Goal: Information Seeking & Learning: Learn about a topic

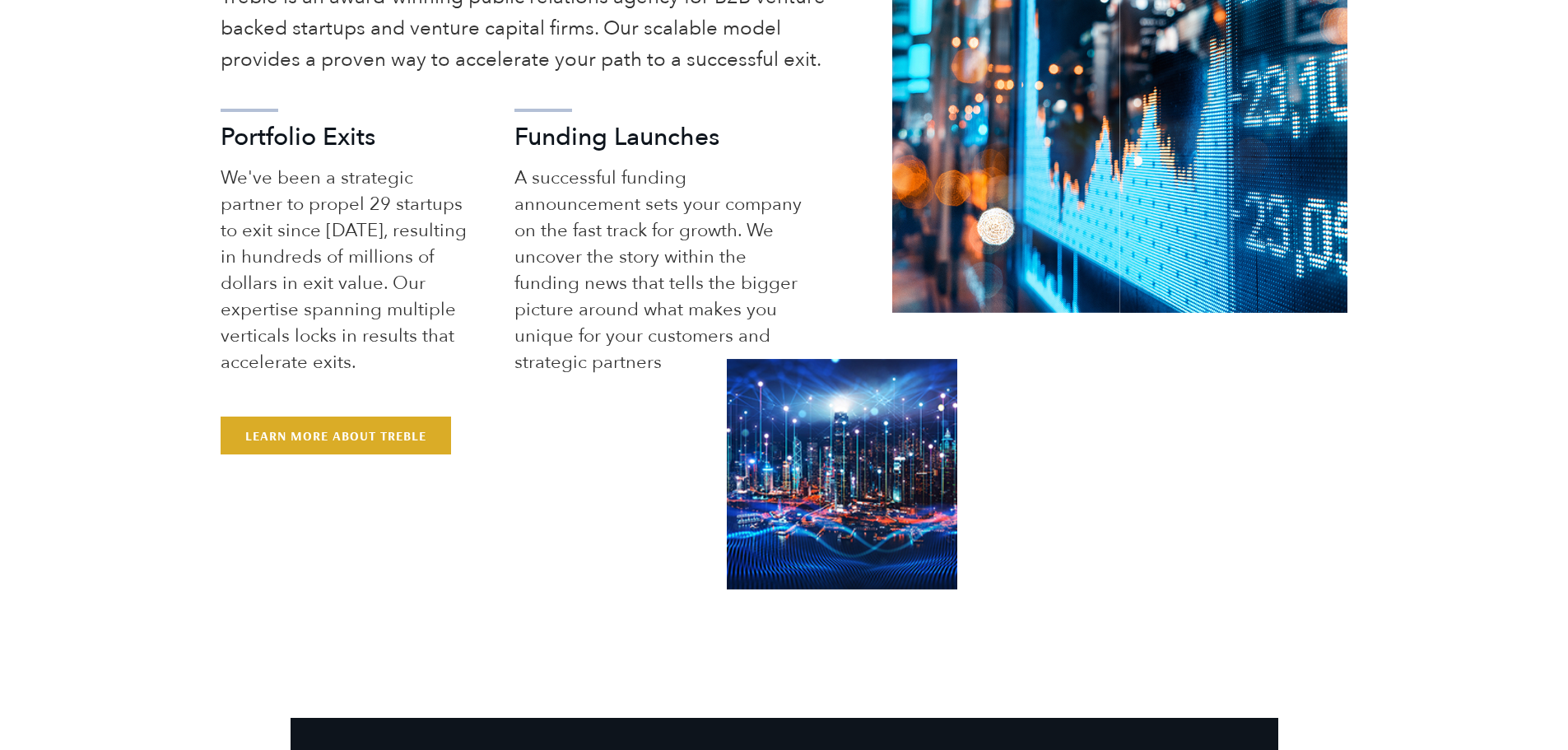
scroll to position [1090, 0]
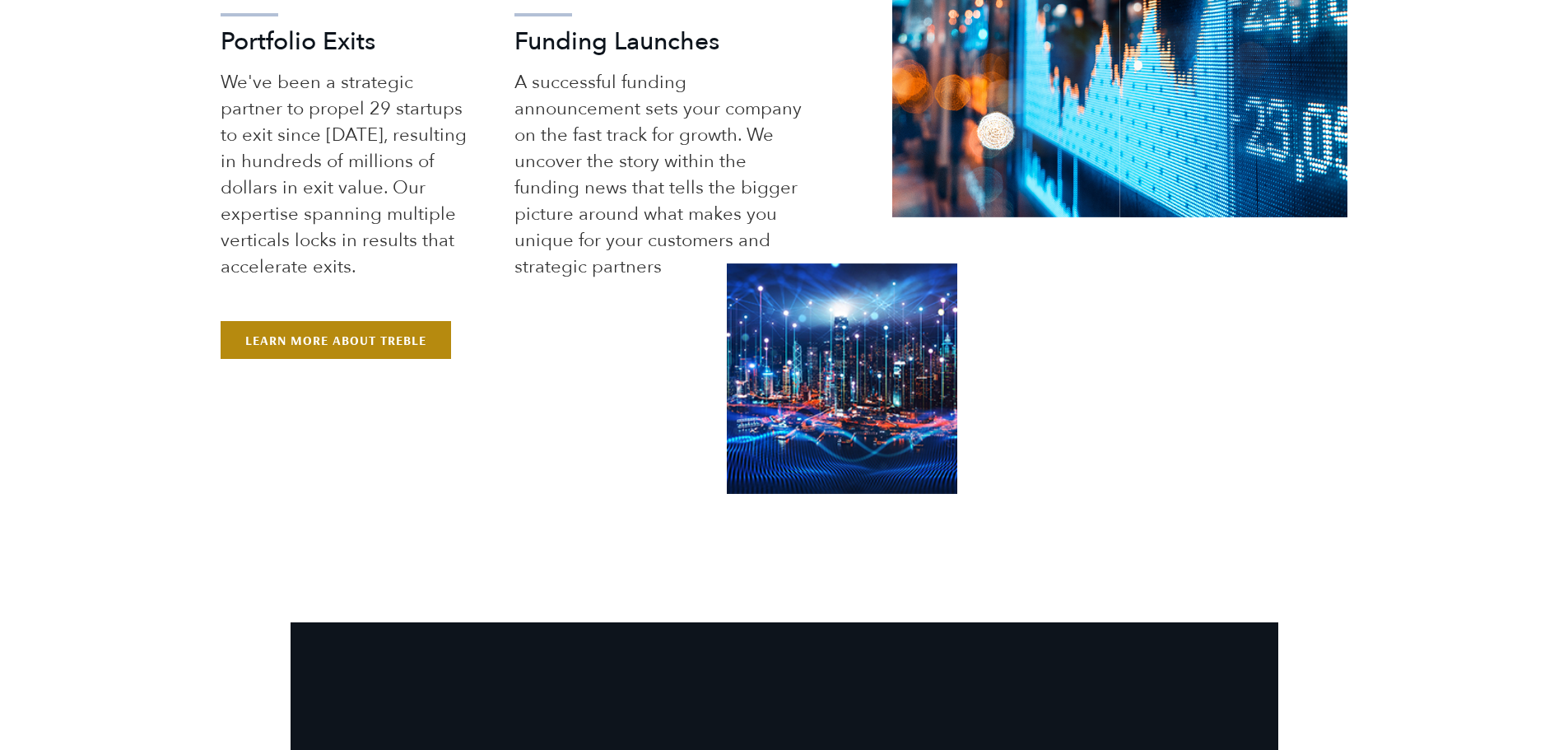
click at [397, 344] on link "Learn More About Treble" at bounding box center [335, 340] width 230 height 38
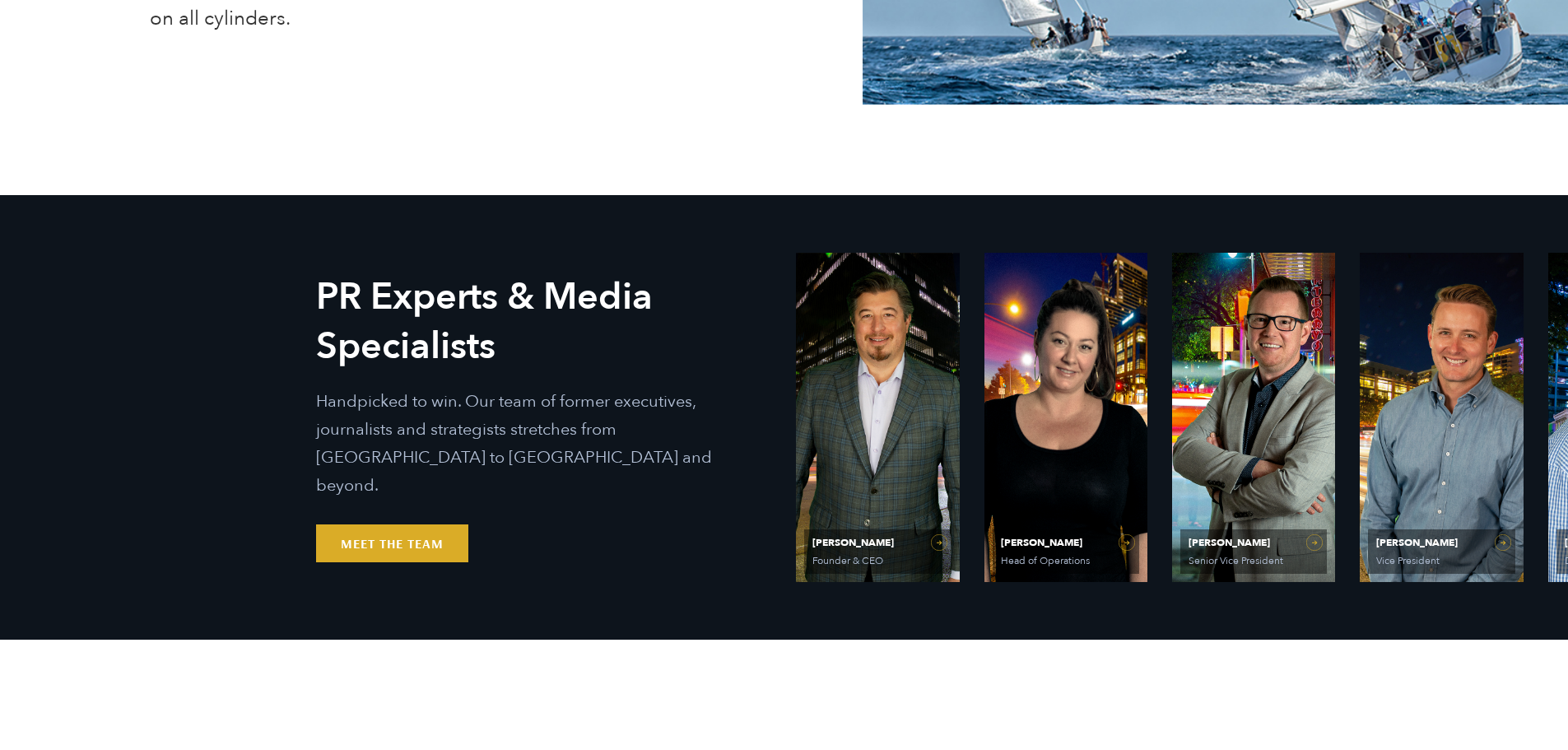
scroll to position [741, 0]
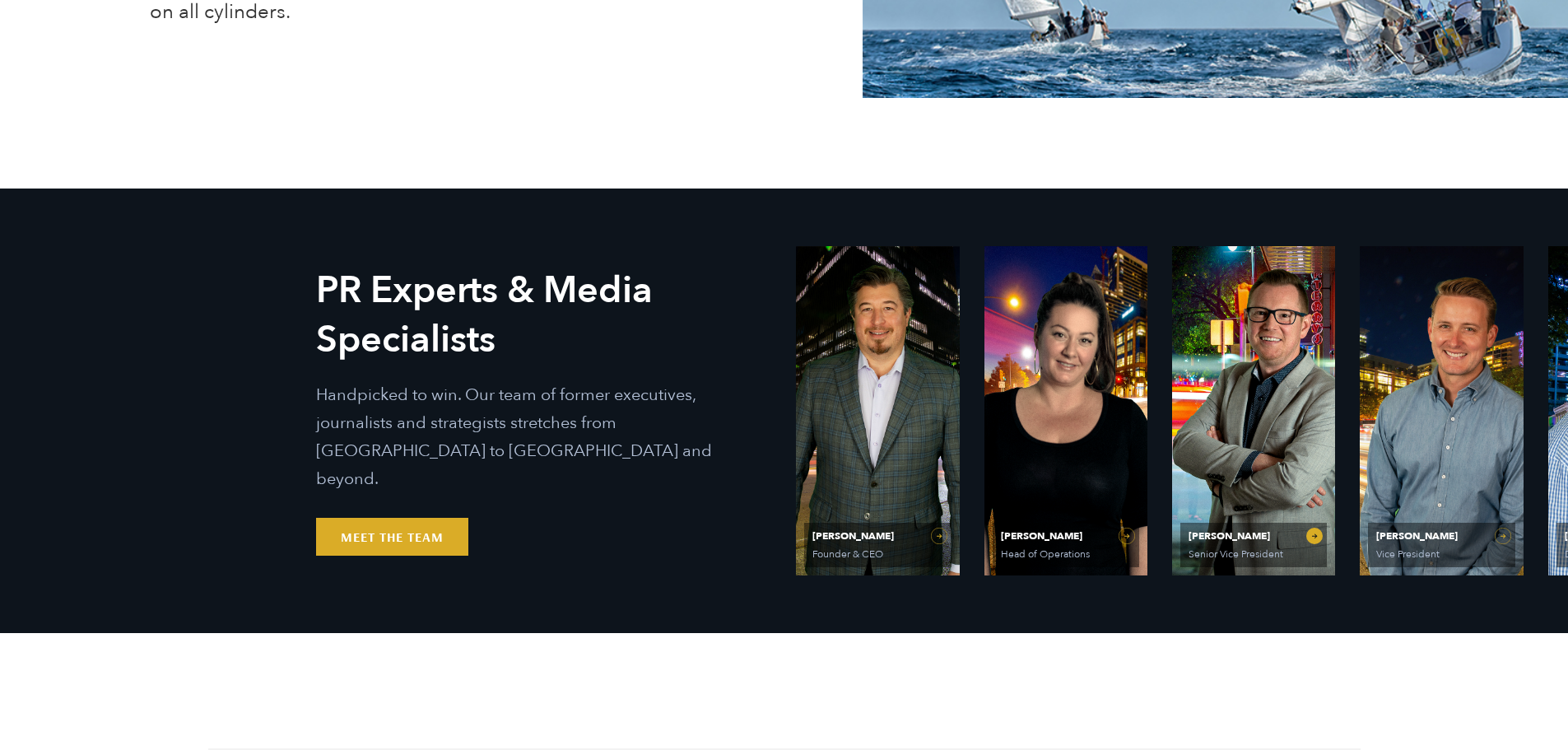
click at [1303, 533] on span "Matt Grant" at bounding box center [1253, 535] width 130 height 10
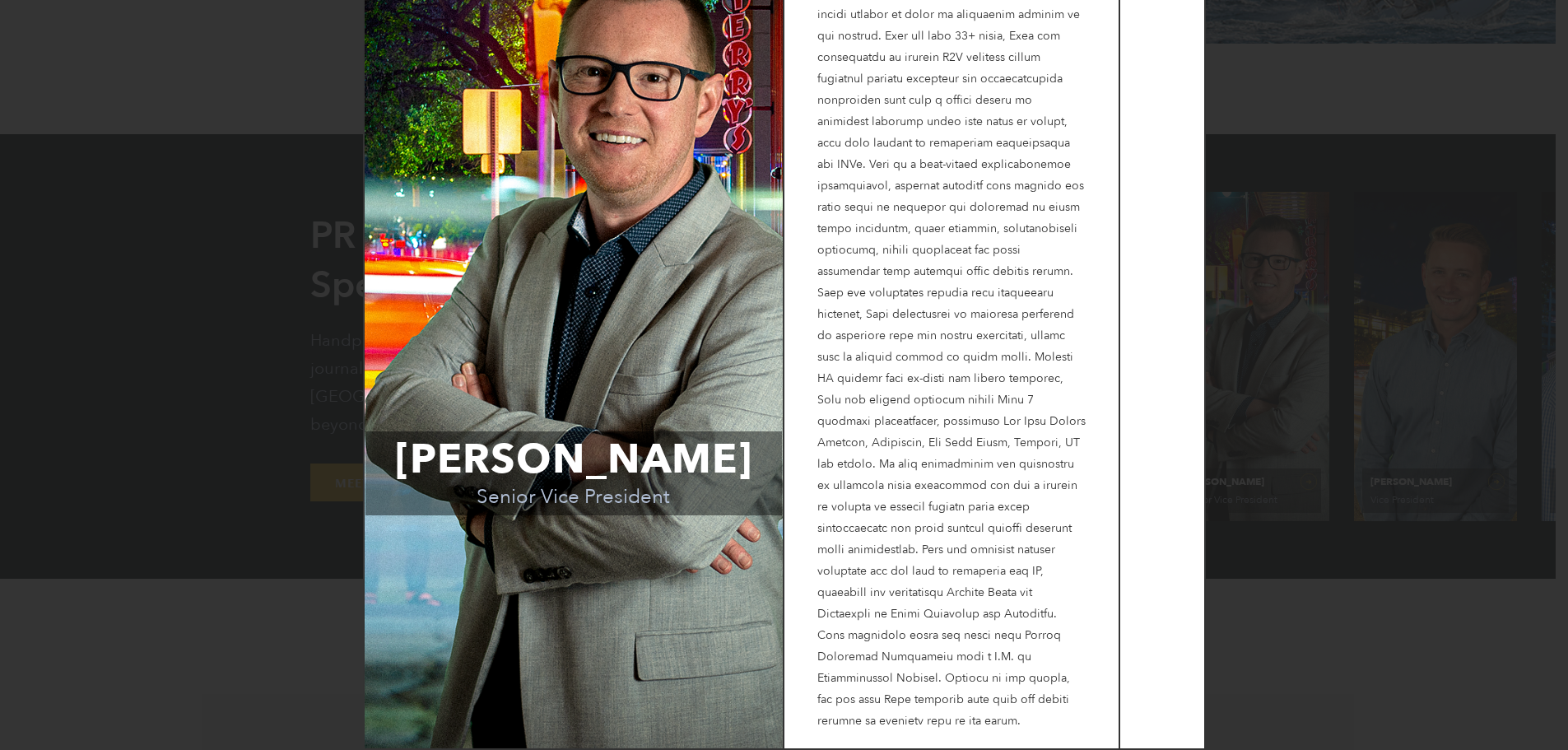
scroll to position [823, 0]
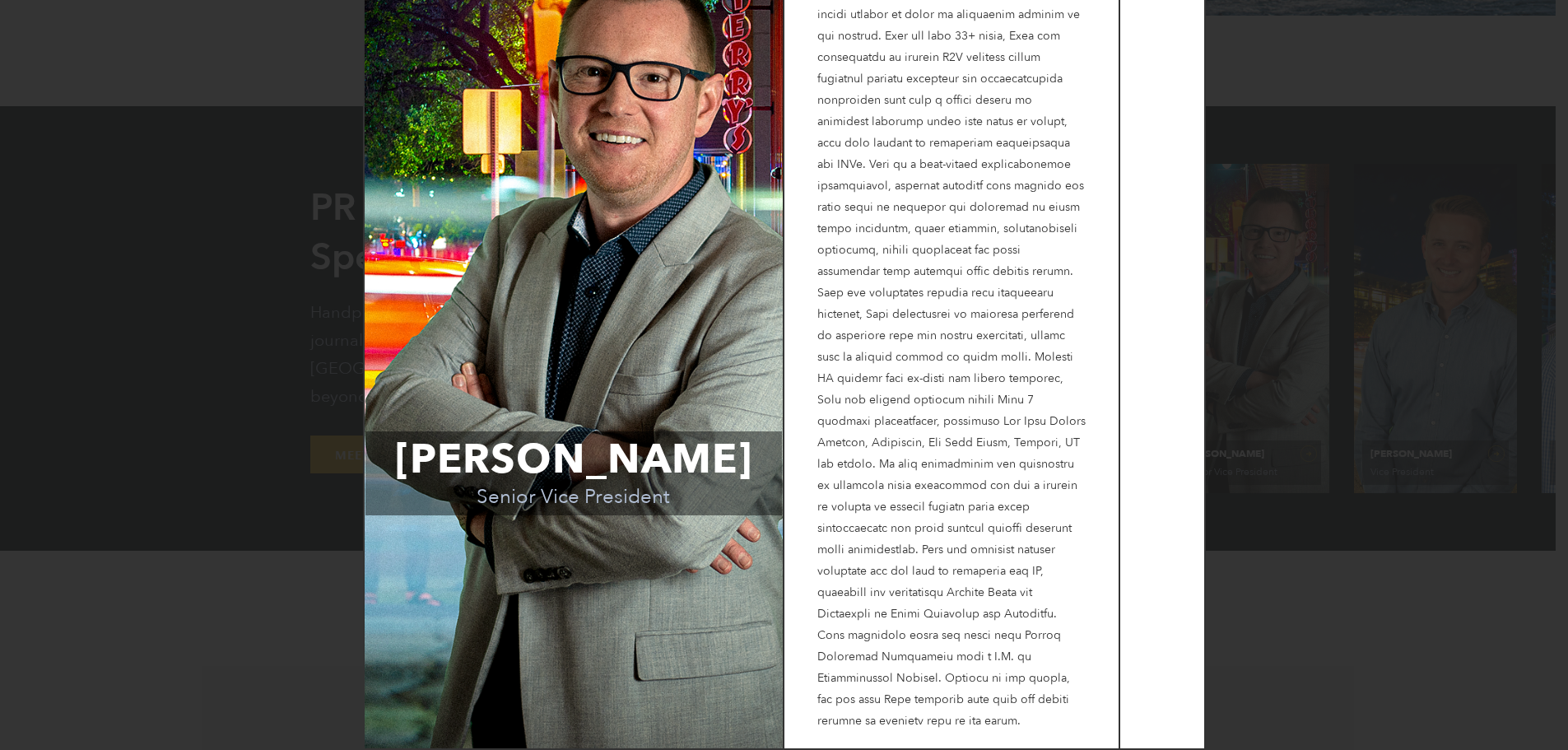
click at [1339, 523] on div "Matt Grant Senior Vice President Bio" at bounding box center [784, 375] width 1568 height 750
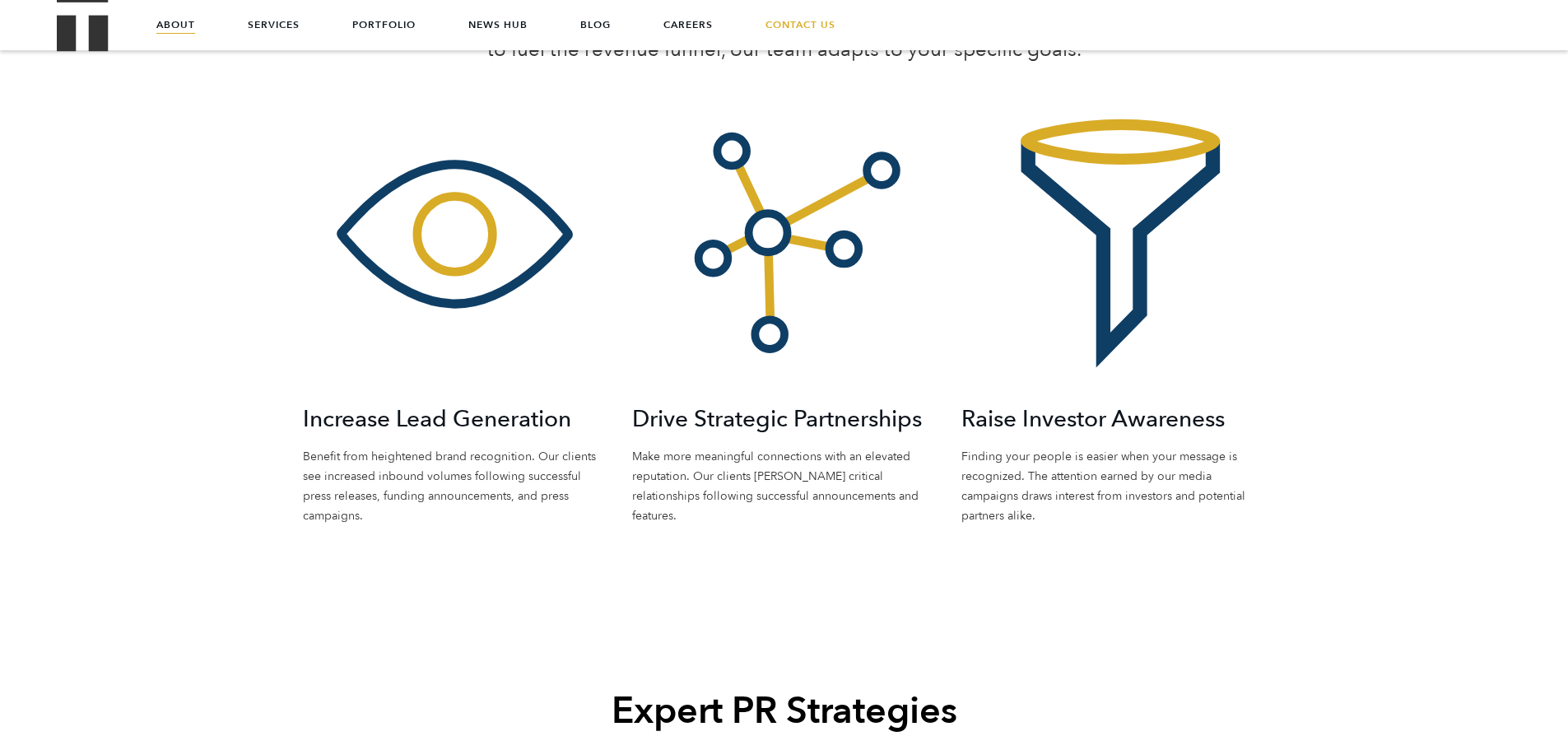
scroll to position [2214, 0]
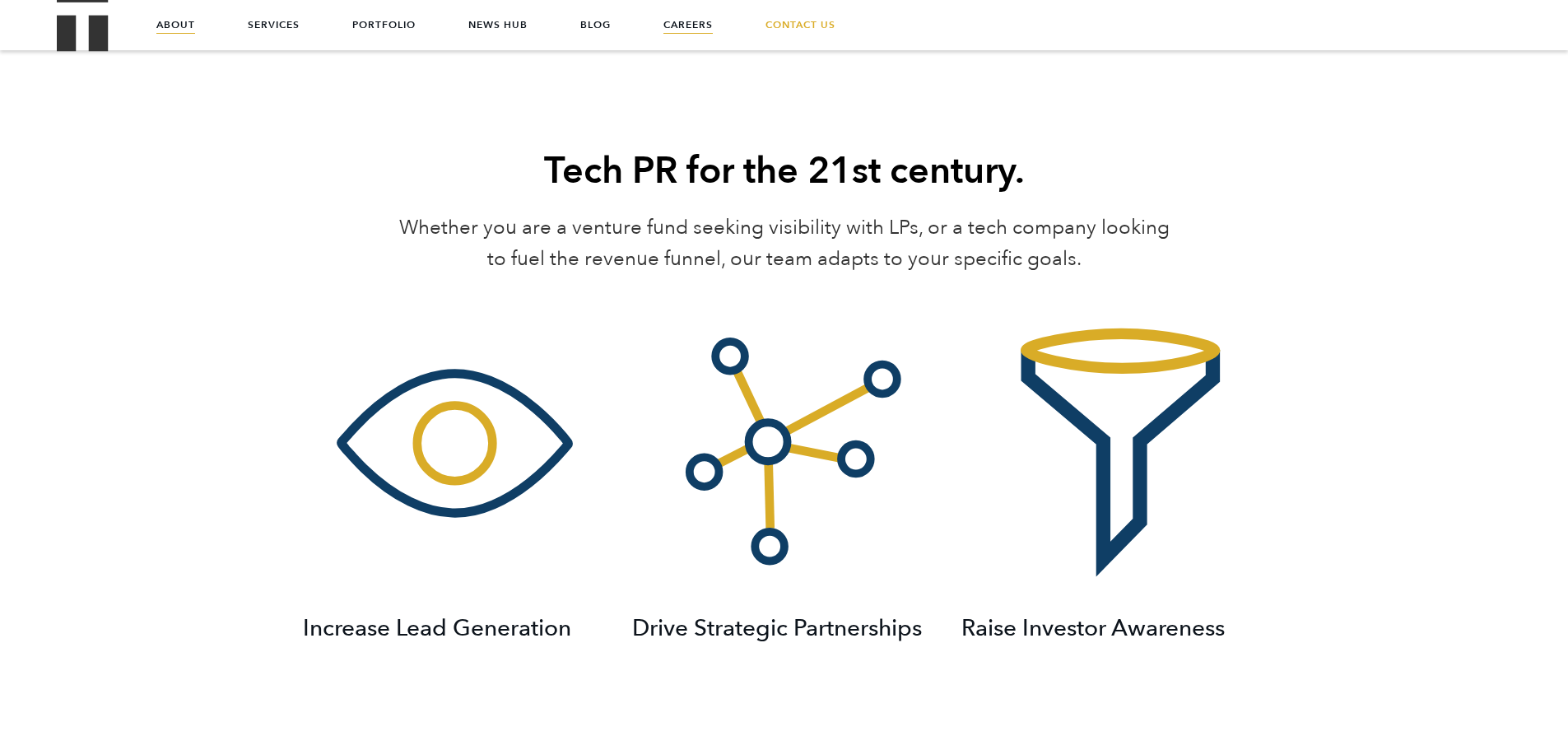
click at [704, 24] on link "Careers" at bounding box center [688, 24] width 50 height 50
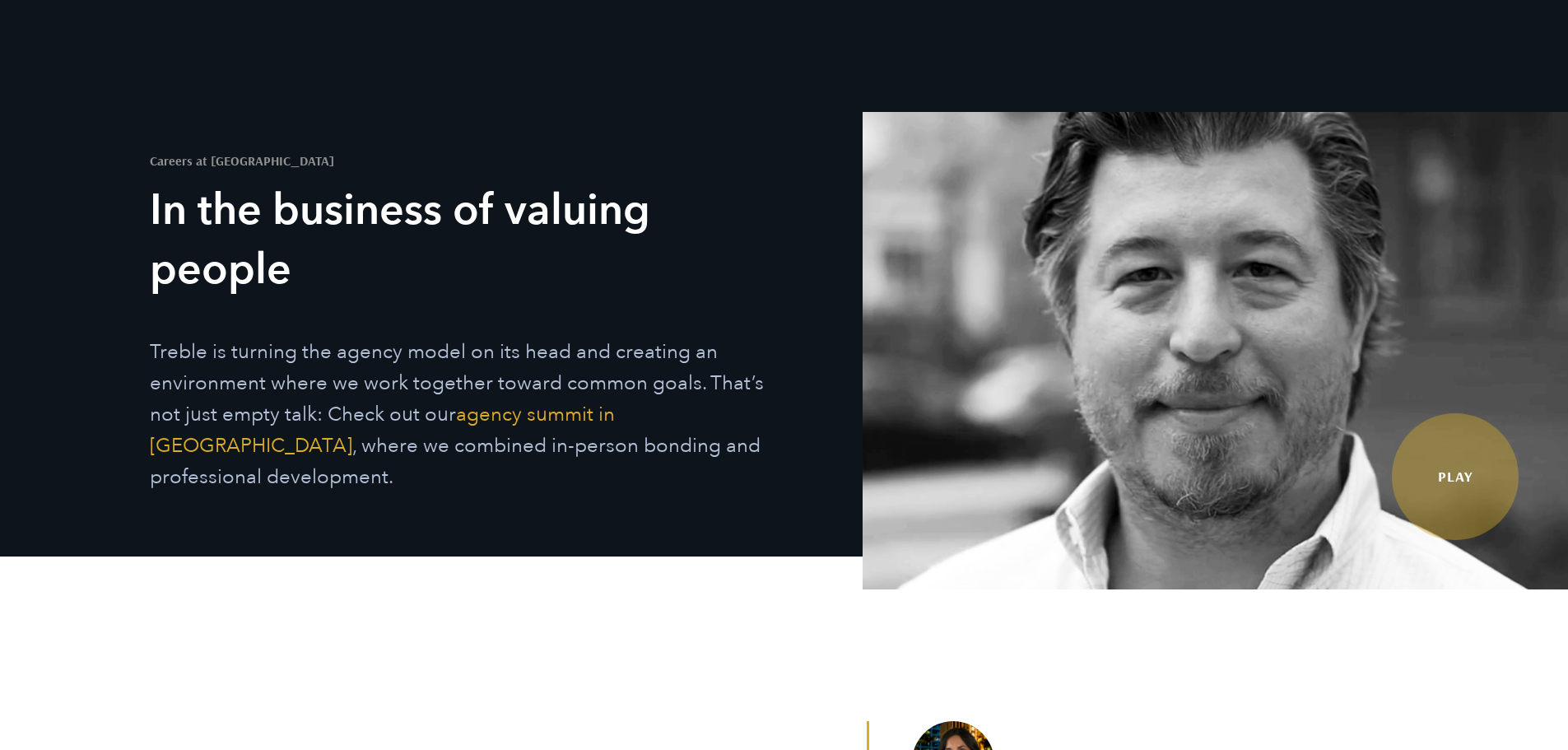
scroll to position [164, 0]
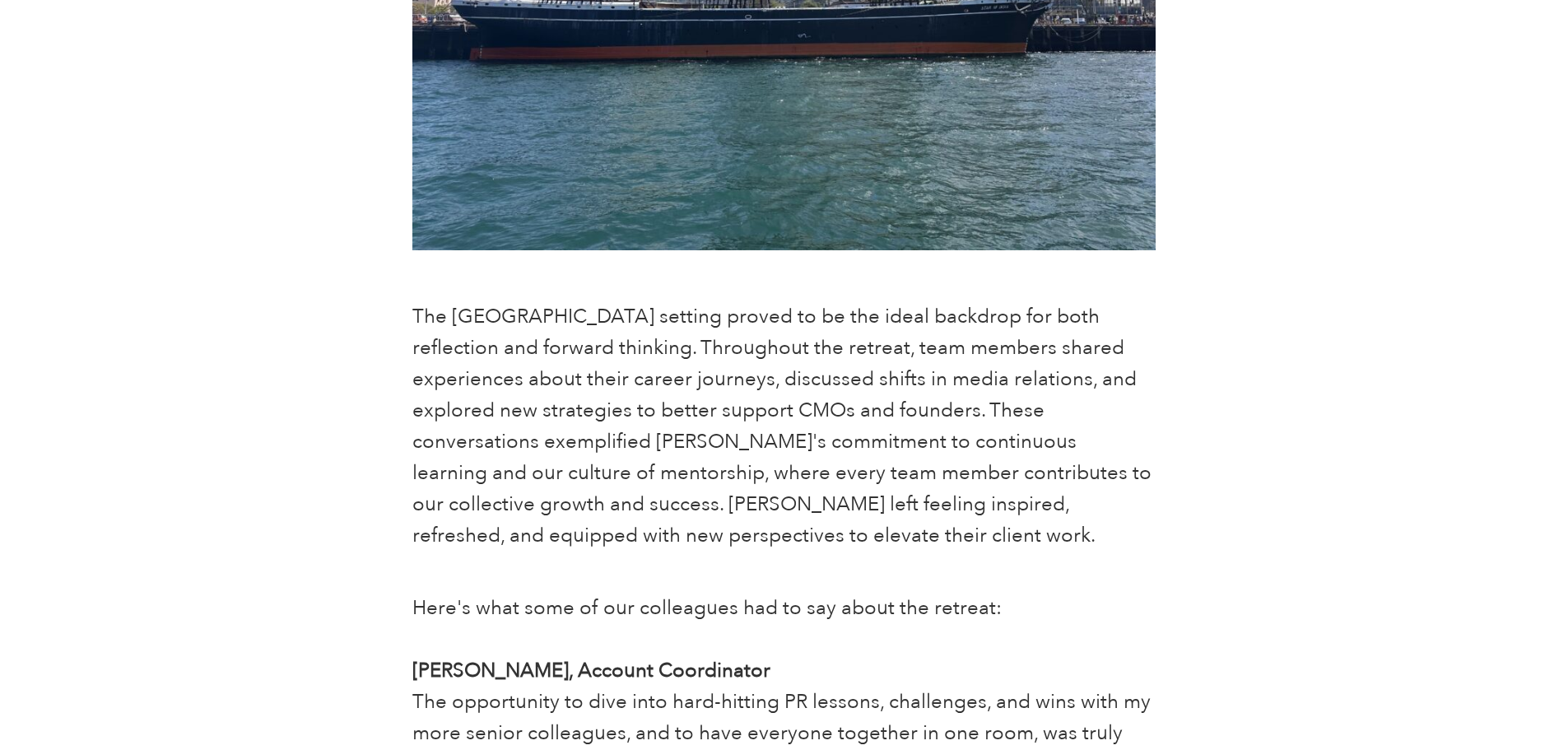
scroll to position [3044, 0]
